Goal: Entertainment & Leisure: Consume media (video, audio)

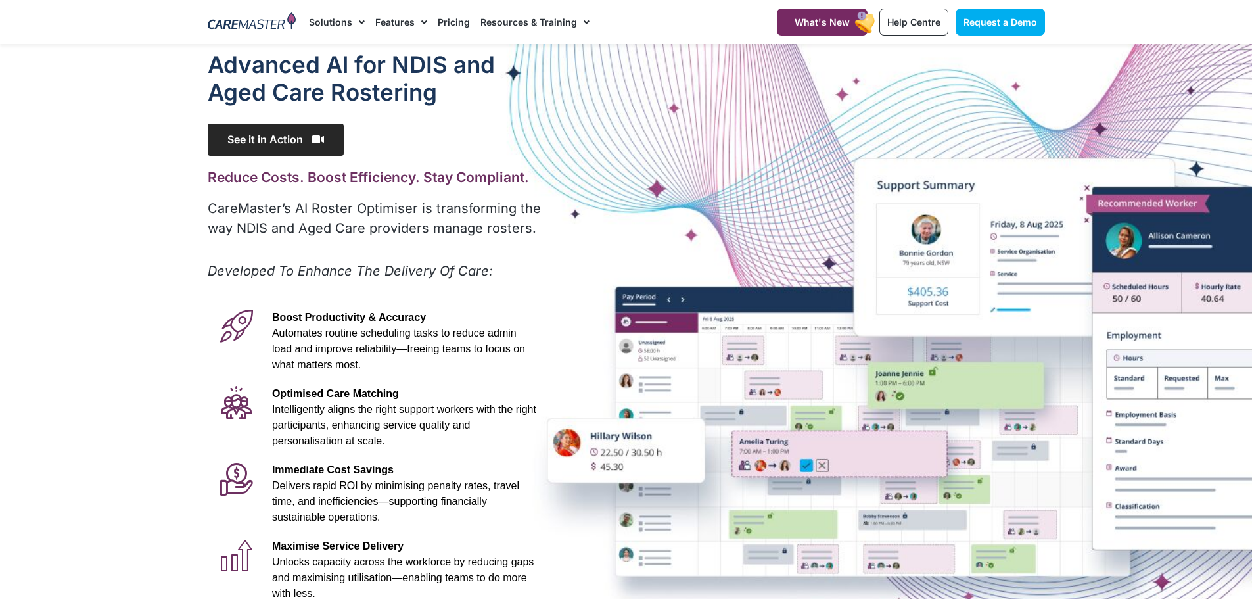
click at [279, 138] on span "See it in Action" at bounding box center [276, 140] width 136 height 32
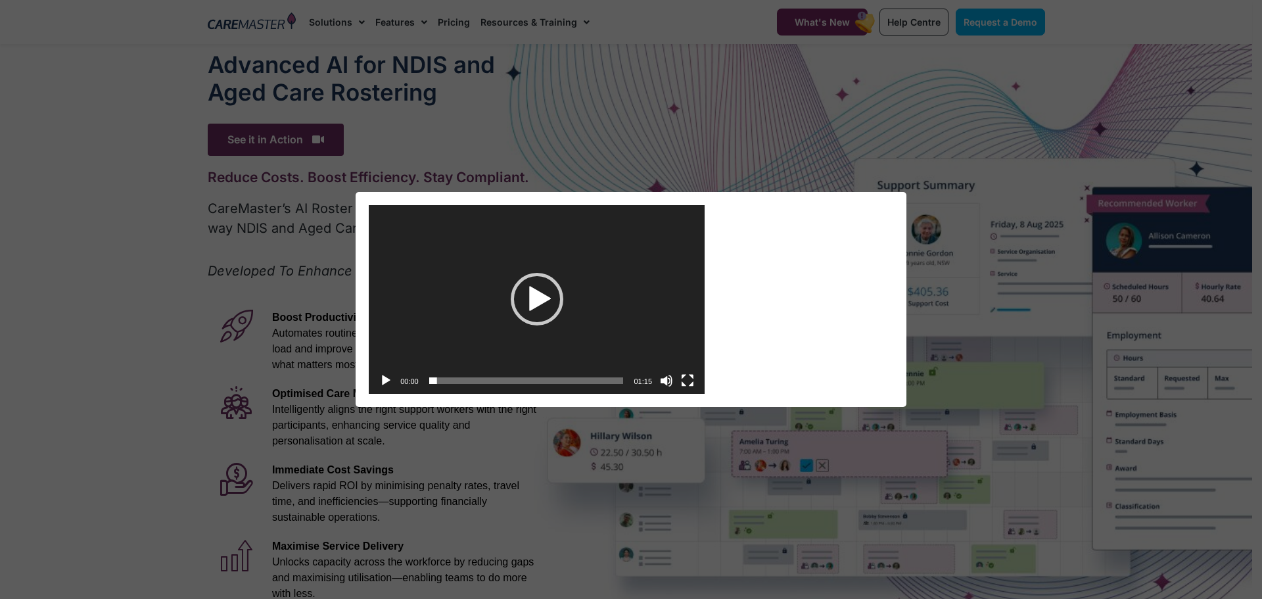
click at [536, 296] on div "Play" at bounding box center [537, 299] width 53 height 53
click at [685, 380] on button "Fullscreen" at bounding box center [687, 380] width 13 height 13
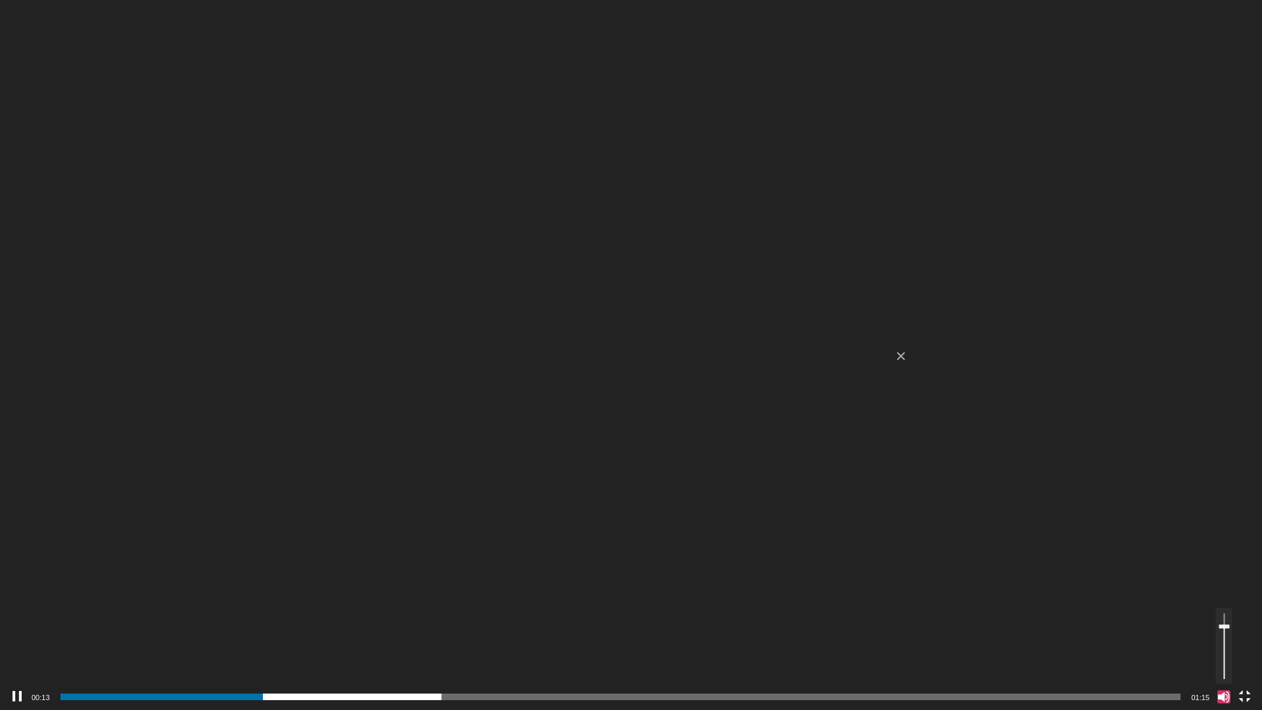
click at [1220, 598] on button "Mute" at bounding box center [1223, 696] width 13 height 13
click at [1220, 598] on button "Unmute" at bounding box center [1223, 696] width 13 height 13
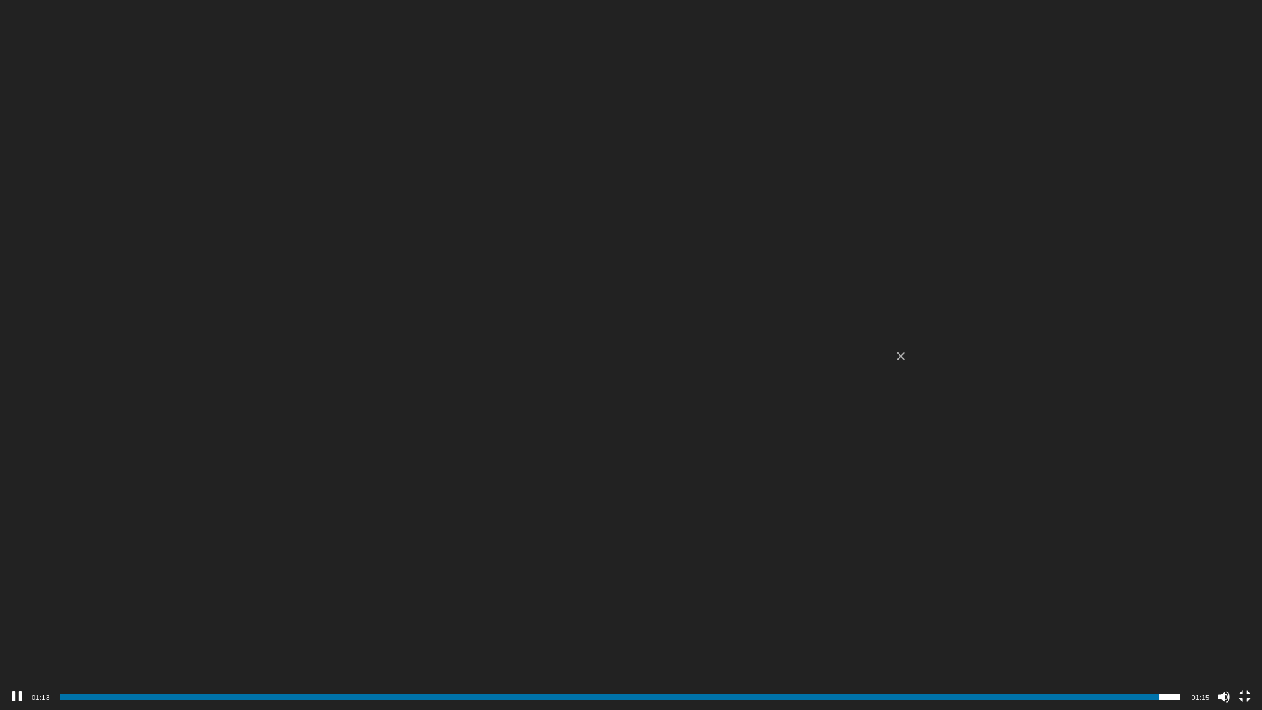
click at [521, 306] on video "https://caremaster.com.au/wp-content/uploads/2025/05/RO_screenshots_D4-web.mp4" at bounding box center [631, 355] width 1262 height 710
click at [1248, 598] on button "Fullscreen" at bounding box center [1244, 696] width 13 height 13
